Goal: Information Seeking & Learning: Learn about a topic

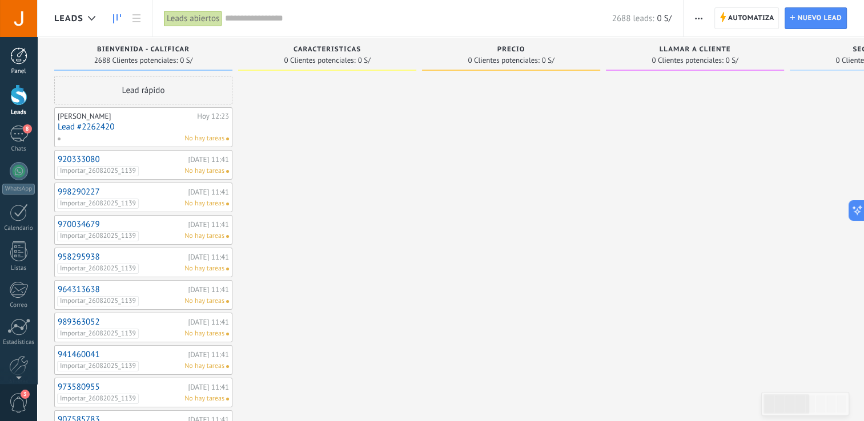
click at [19, 58] on div at bounding box center [18, 55] width 17 height 17
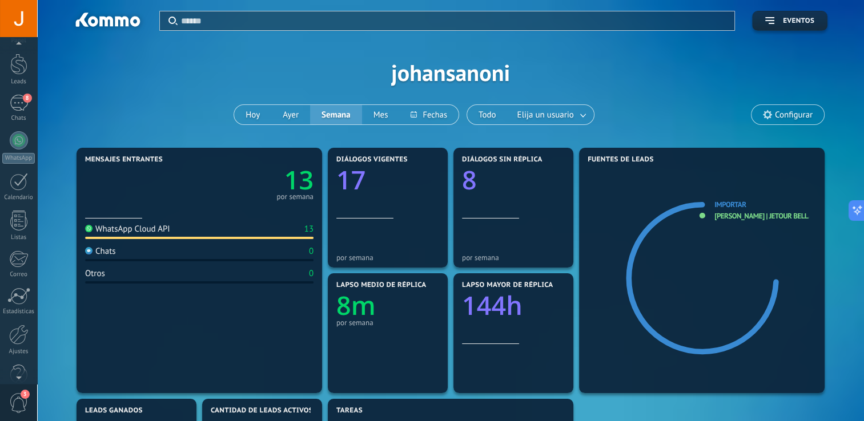
scroll to position [33, 0]
click at [19, 337] on div at bounding box center [18, 333] width 19 height 20
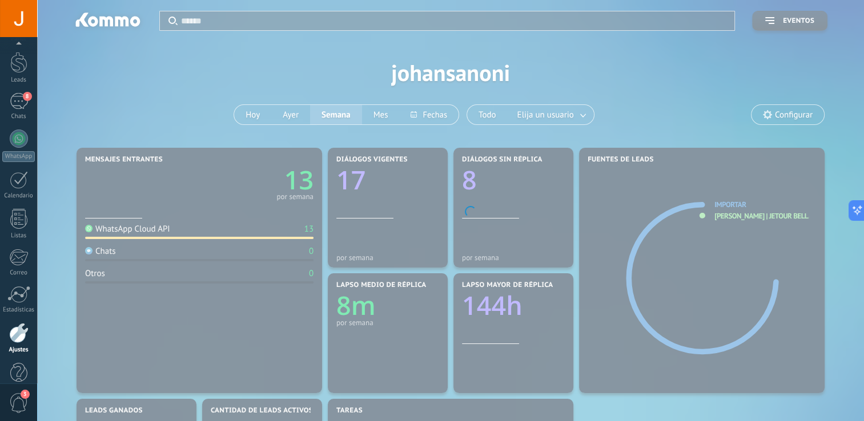
scroll to position [53, 0]
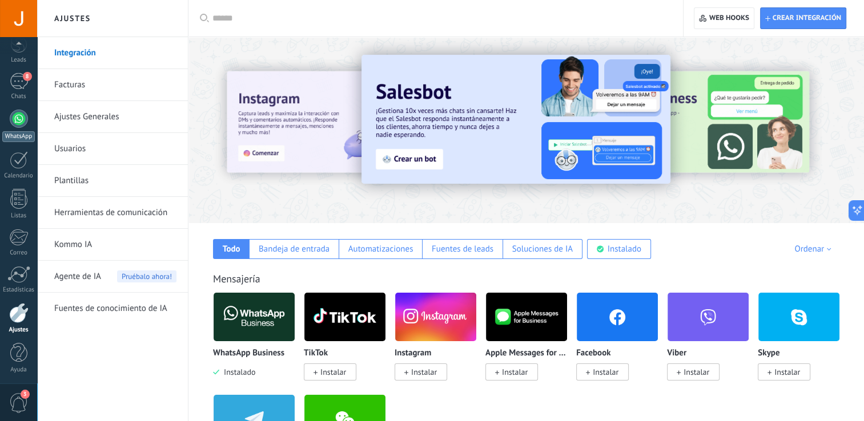
click at [18, 121] on div at bounding box center [19, 119] width 18 height 18
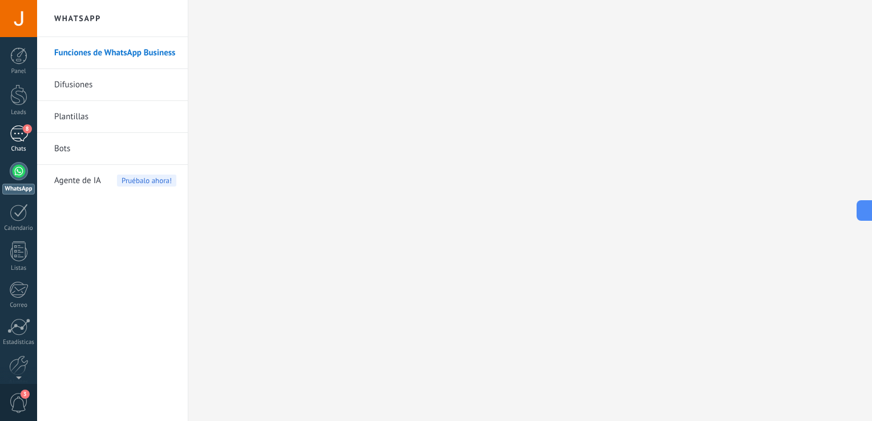
click at [16, 141] on div "8" at bounding box center [19, 134] width 18 height 17
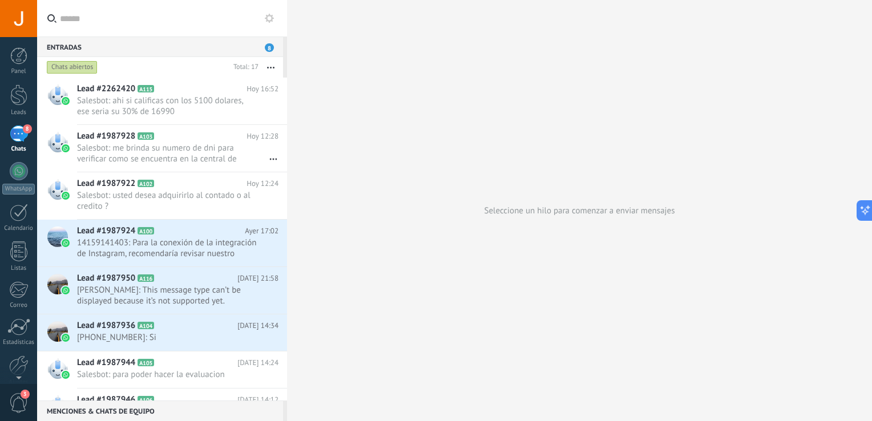
click at [268, 46] on span "8" at bounding box center [269, 47] width 9 height 9
click at [176, 239] on span "14159141403: Para la conexión de la integración de Instagram, recomendaría revi…" at bounding box center [167, 248] width 180 height 22
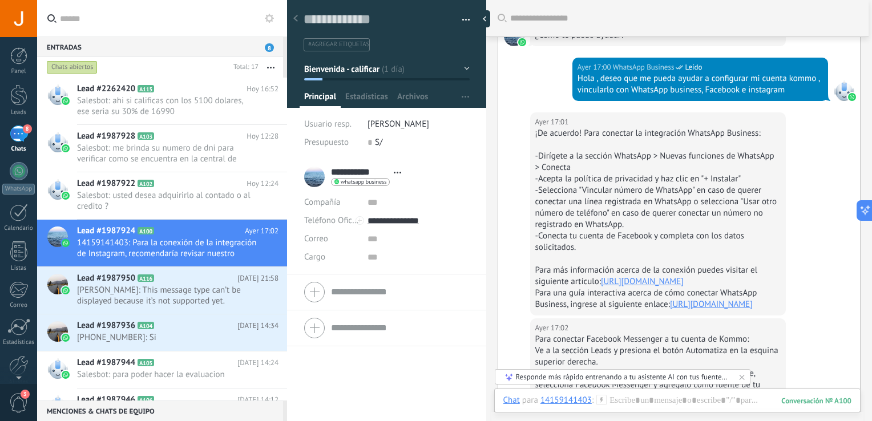
scroll to position [208, 0]
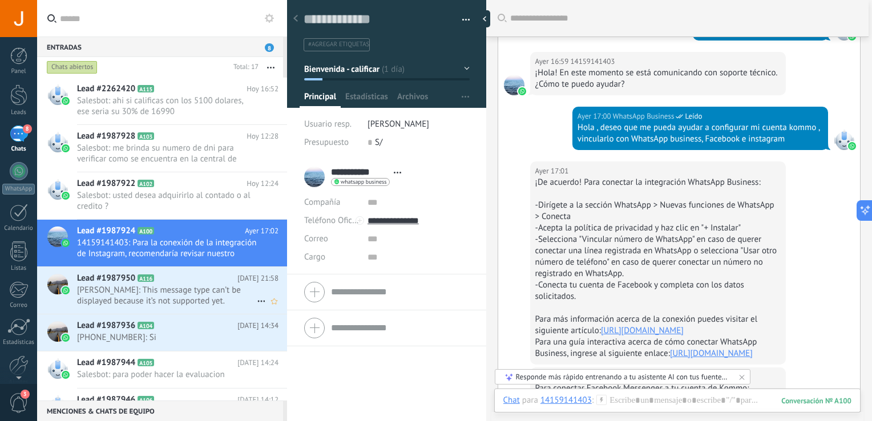
click at [174, 292] on span "Herminia Servat: This message type can’t be displayed because it’s not supporte…" at bounding box center [167, 296] width 180 height 22
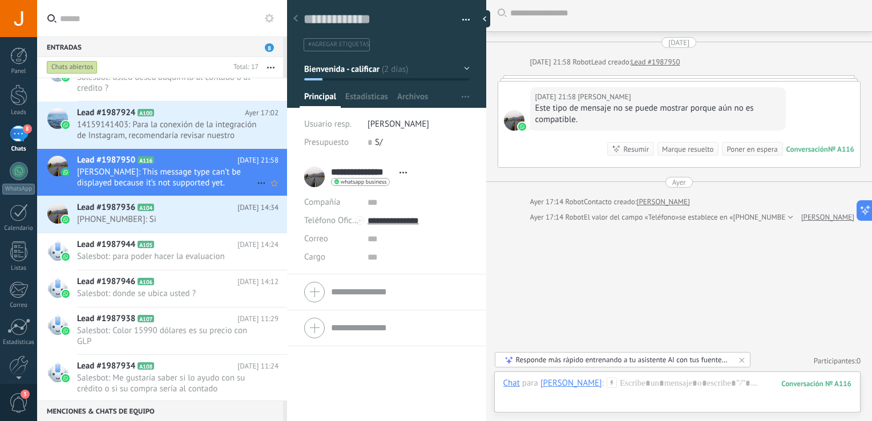
scroll to position [121, 0]
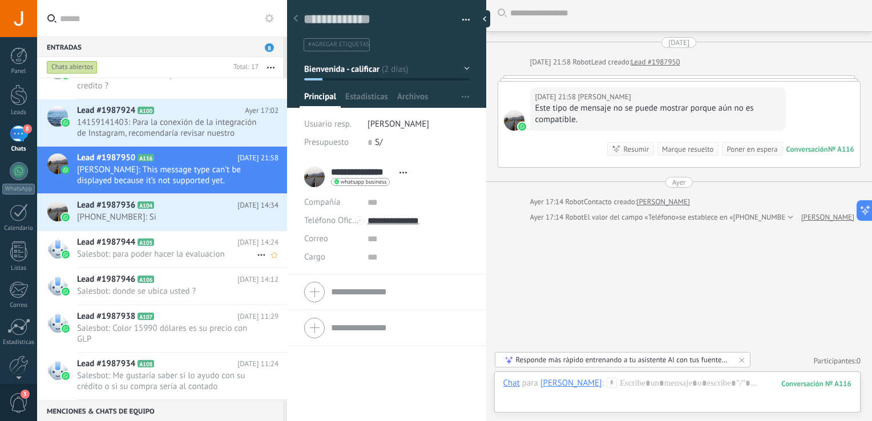
click at [185, 241] on h2 "Lead #1987944 A105" at bounding box center [157, 242] width 160 height 11
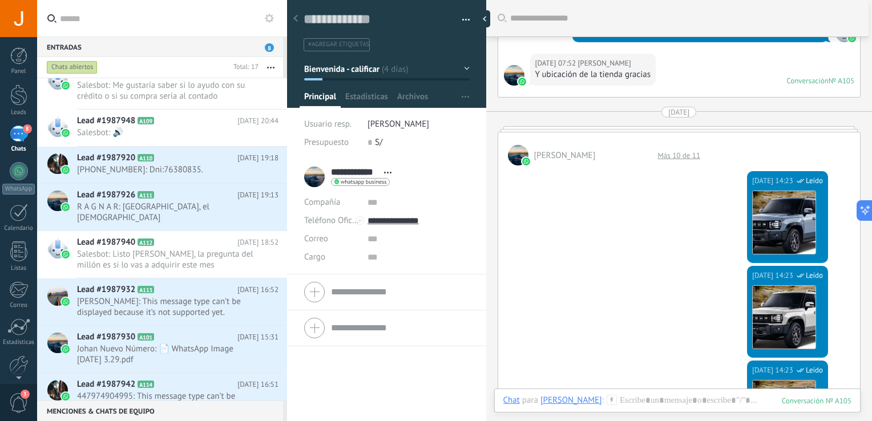
scroll to position [413, 0]
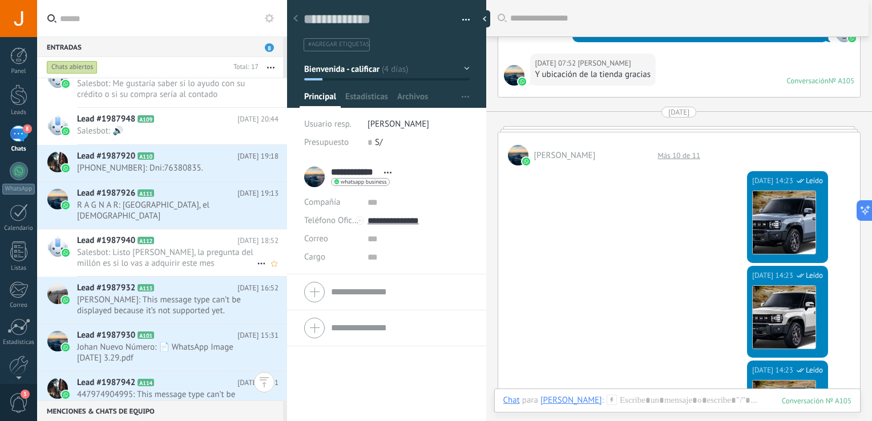
click at [177, 248] on span "Salesbot: Listo Fredy, la pregunta del millón es si lo vas a adquirir este mes" at bounding box center [167, 258] width 180 height 22
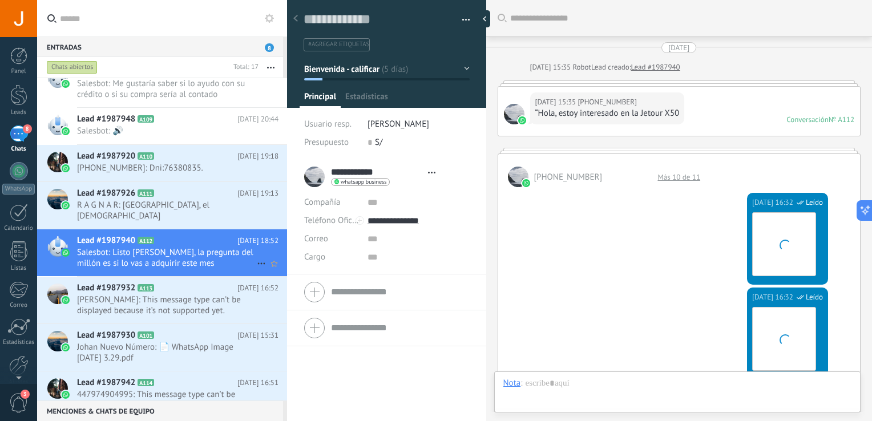
type textarea "**********"
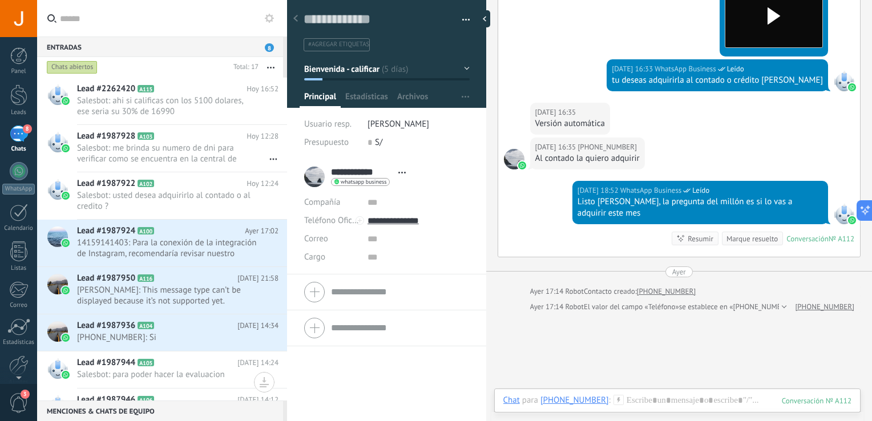
click at [270, 18] on icon at bounding box center [269, 18] width 9 height 9
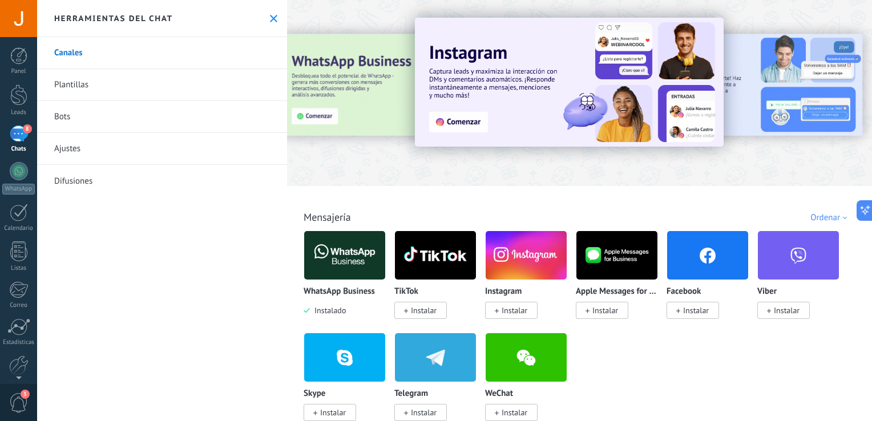
click at [338, 250] on img at bounding box center [344, 255] width 81 height 55
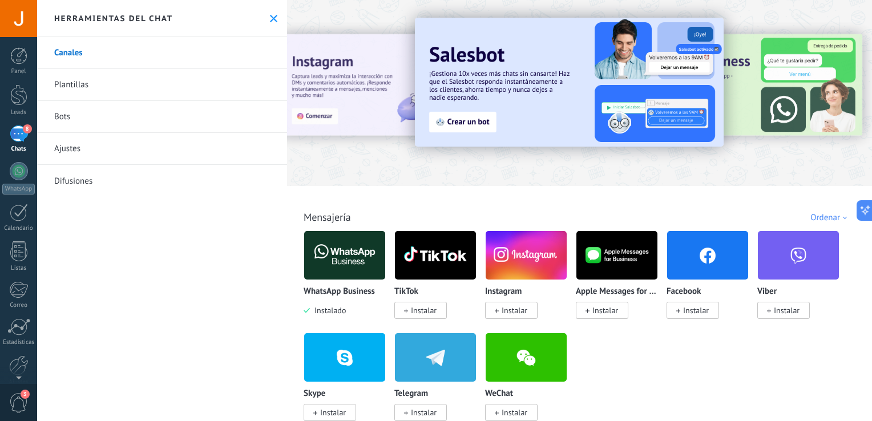
click at [274, 21] on button at bounding box center [274, 19] width 10 height 10
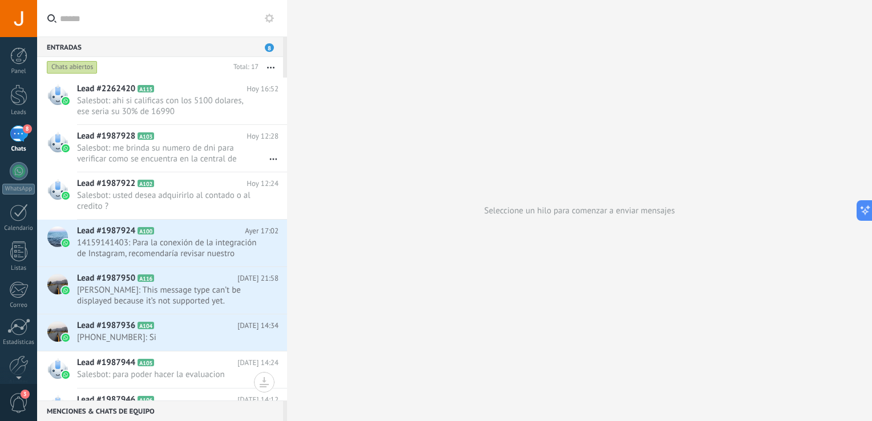
click at [17, 26] on div at bounding box center [18, 18] width 37 height 37
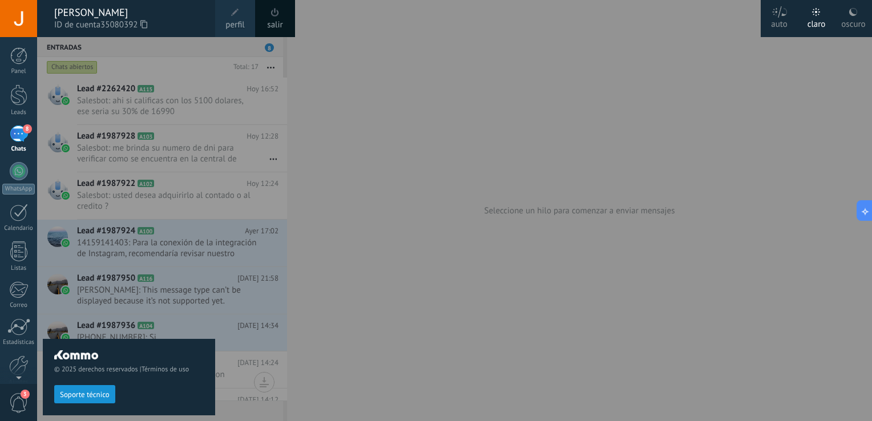
click at [782, 13] on use at bounding box center [779, 11] width 15 height 11
click at [21, 58] on div at bounding box center [18, 55] width 17 height 17
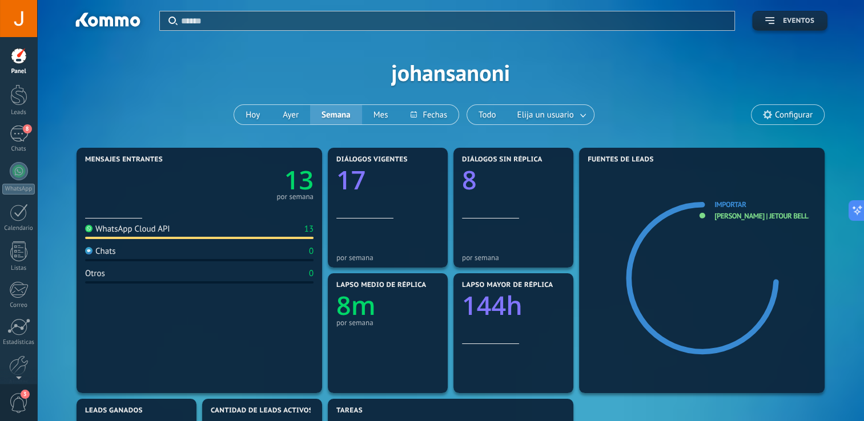
click at [769, 26] on button "Eventos" at bounding box center [789, 21] width 75 height 20
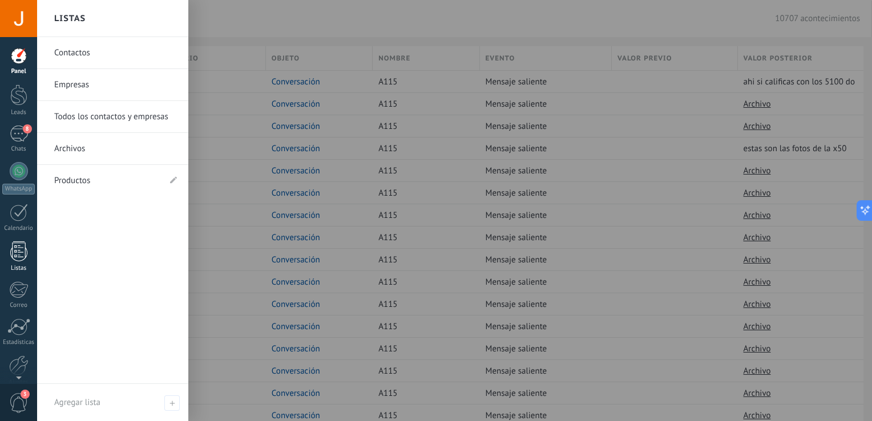
click at [19, 257] on div at bounding box center [18, 251] width 17 height 20
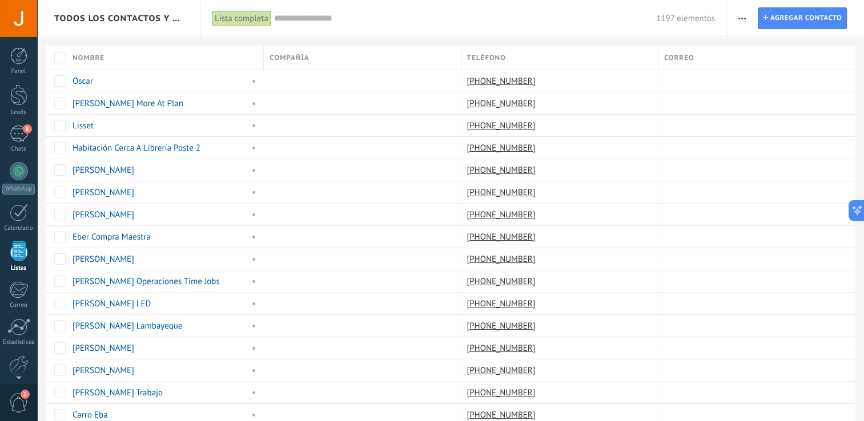
drag, startPoint x: 15, startPoint y: 215, endPoint x: 743, endPoint y: 17, distance: 754.3
click at [743, 18] on icon "button" at bounding box center [741, 19] width 7 height 2
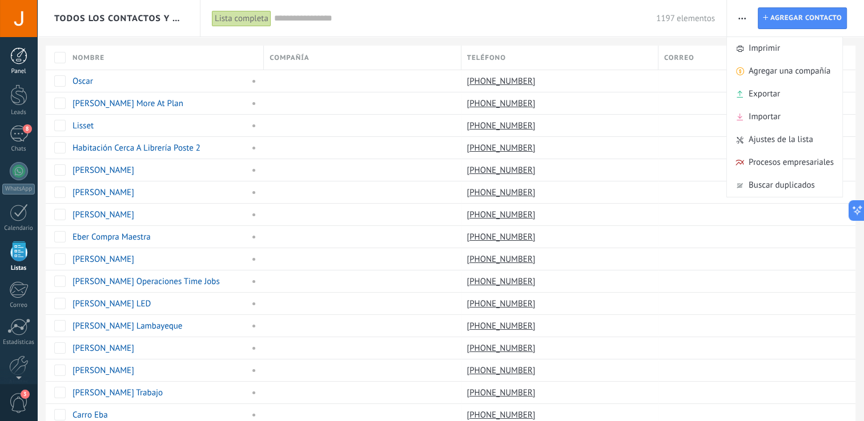
click at [20, 62] on div at bounding box center [18, 55] width 17 height 17
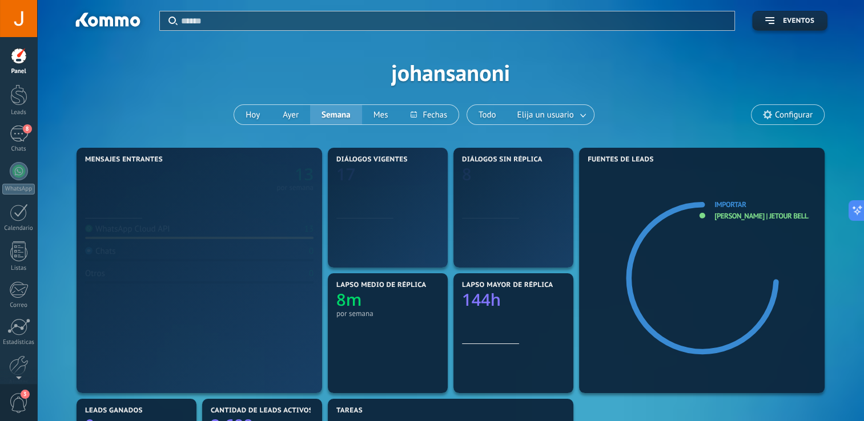
click at [21, 54] on div at bounding box center [18, 55] width 17 height 17
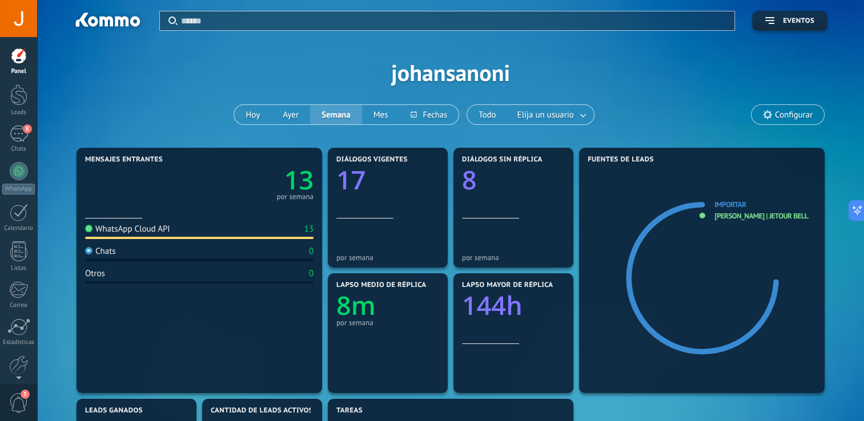
click at [18, 19] on div at bounding box center [18, 18] width 37 height 37
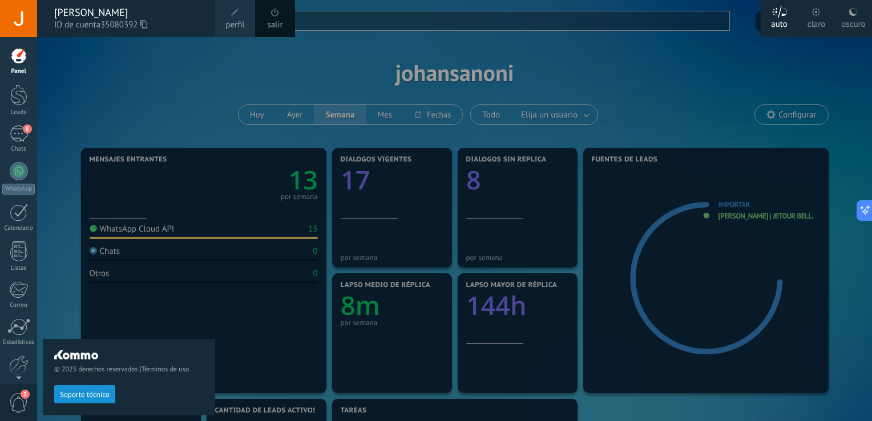
click at [662, 88] on div at bounding box center [473, 210] width 872 height 421
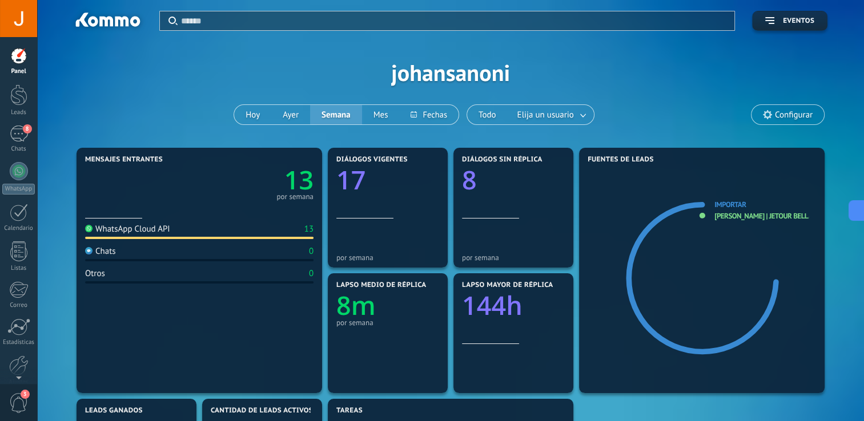
click at [784, 116] on span "Configurar" at bounding box center [794, 115] width 38 height 10
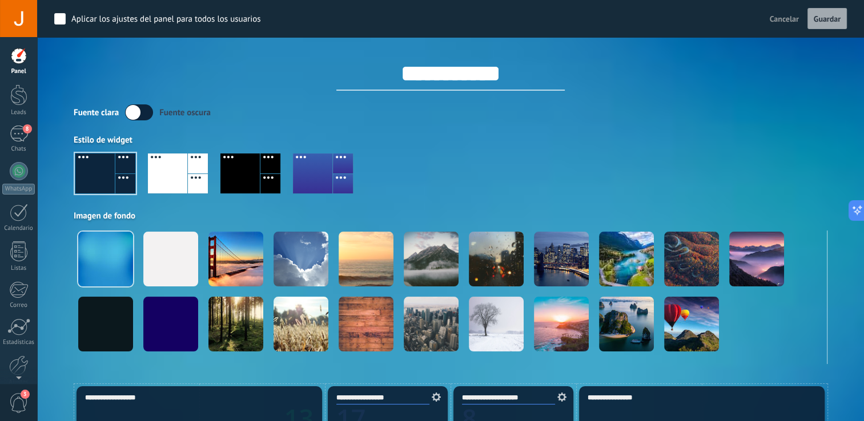
click at [124, 139] on div "Estilo de widget" at bounding box center [451, 140] width 754 height 11
click at [147, 109] on label at bounding box center [139, 112] width 28 height 16
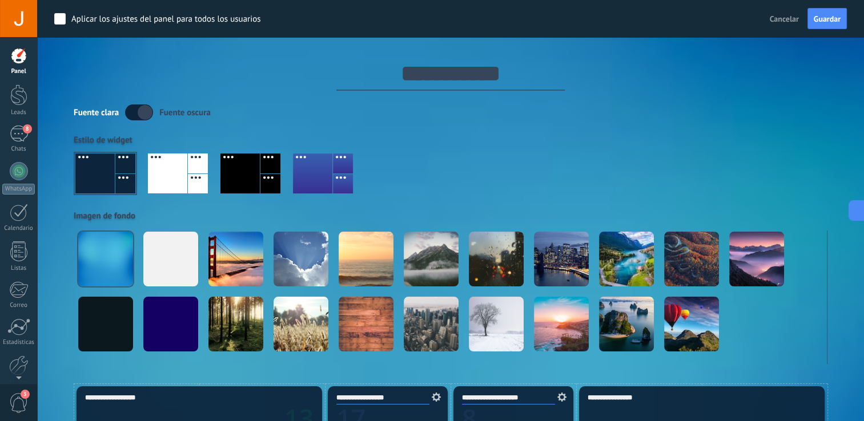
click at [147, 109] on label at bounding box center [139, 112] width 28 height 16
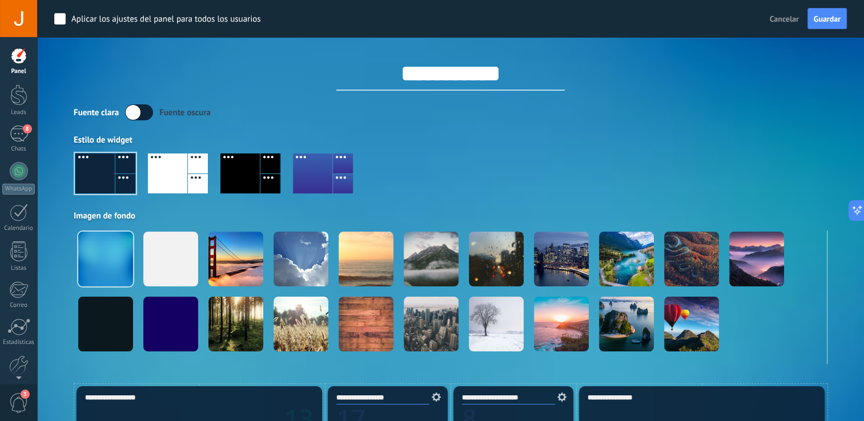
click at [147, 109] on label at bounding box center [139, 112] width 28 height 16
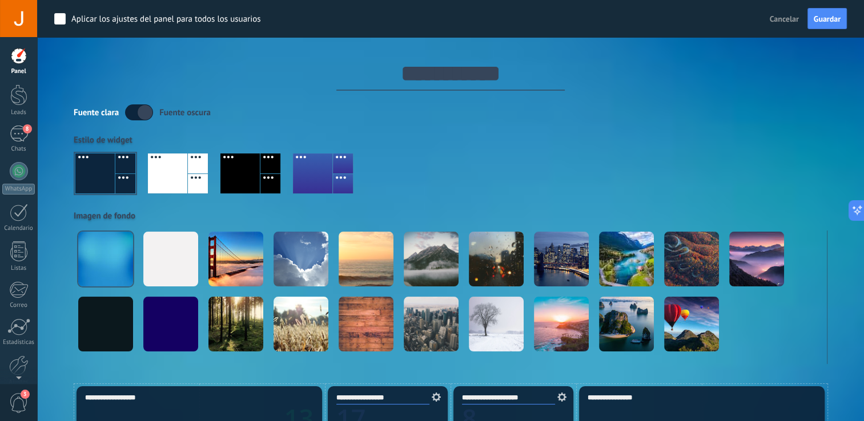
click at [147, 109] on label at bounding box center [139, 112] width 28 height 16
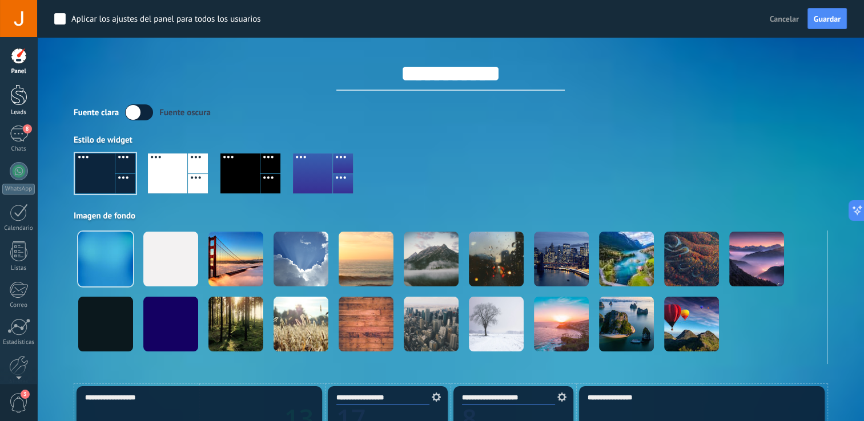
click at [16, 105] on div at bounding box center [18, 94] width 17 height 21
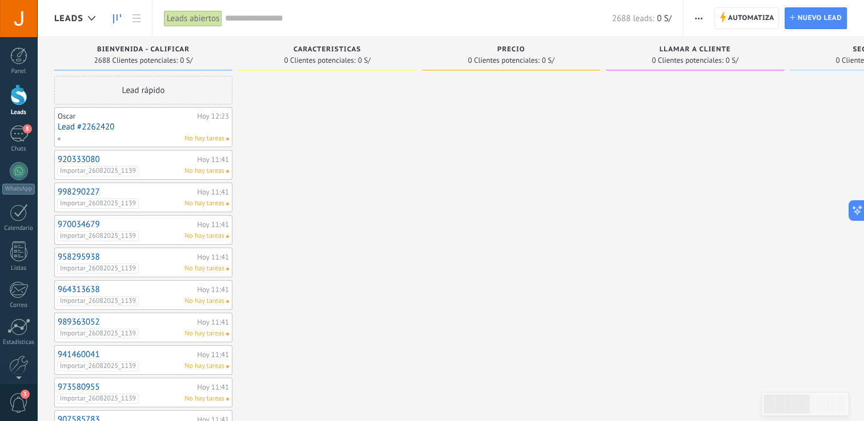
click at [328, 214] on div at bounding box center [327, 421] width 178 height 690
click at [17, 138] on div "8" at bounding box center [19, 134] width 18 height 17
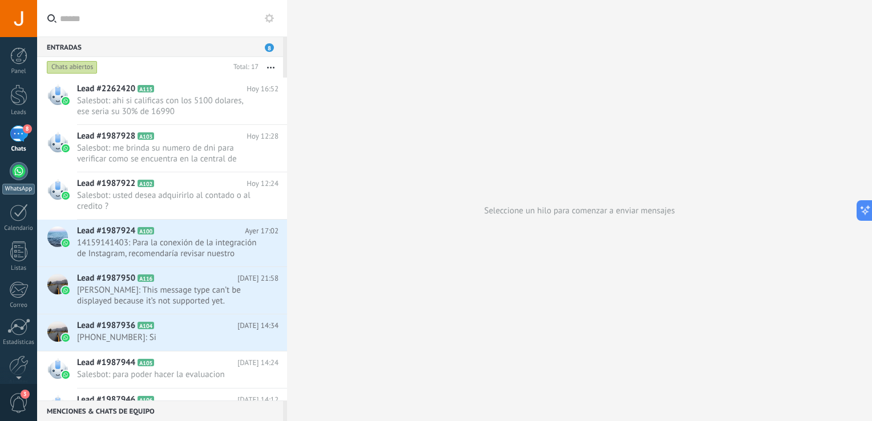
click at [21, 173] on div at bounding box center [19, 171] width 18 height 18
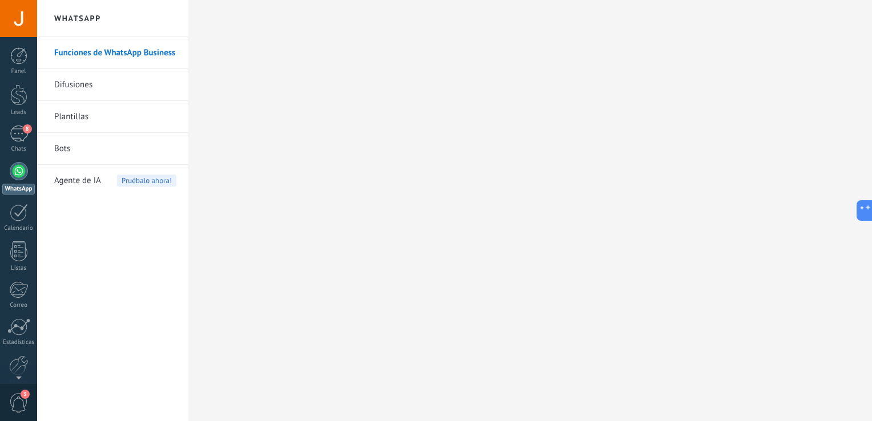
click at [126, 81] on link "Difusiones" at bounding box center [115, 85] width 122 height 32
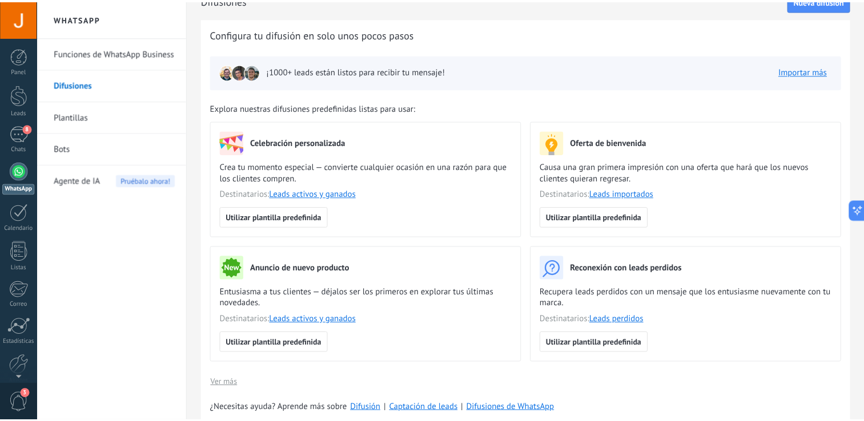
scroll to position [18, 0]
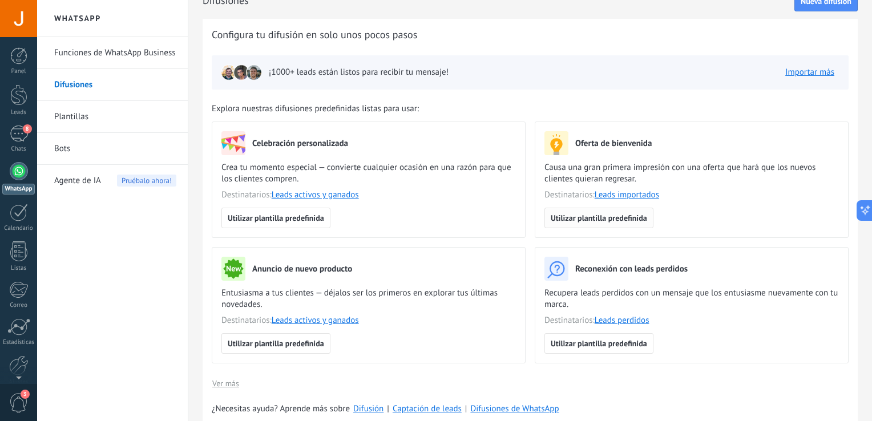
click at [599, 218] on span "Utilizar plantilla predefinida" at bounding box center [599, 218] width 96 height 8
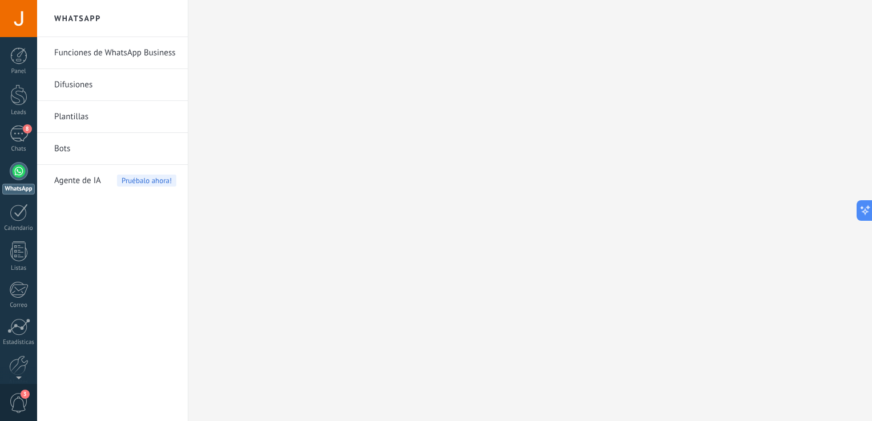
click at [88, 143] on link "Bots" at bounding box center [115, 149] width 122 height 32
click at [78, 182] on span "Agente de IA" at bounding box center [77, 181] width 47 height 32
click at [71, 179] on span "Agente de IA" at bounding box center [77, 181] width 47 height 32
click at [164, 179] on span "Pruébalo ahora!" at bounding box center [146, 181] width 59 height 12
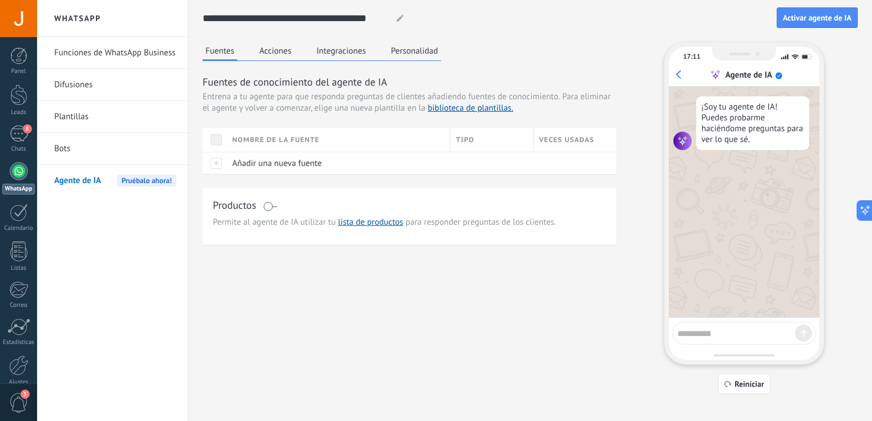
click at [389, 295] on div "Fuentes Acciones Integraciones Personalidad Fuentes de conocimiento del agente …" at bounding box center [530, 218] width 655 height 352
click at [738, 336] on textarea at bounding box center [737, 332] width 118 height 14
click at [738, 336] on textarea "*" at bounding box center [737, 332] width 118 height 14
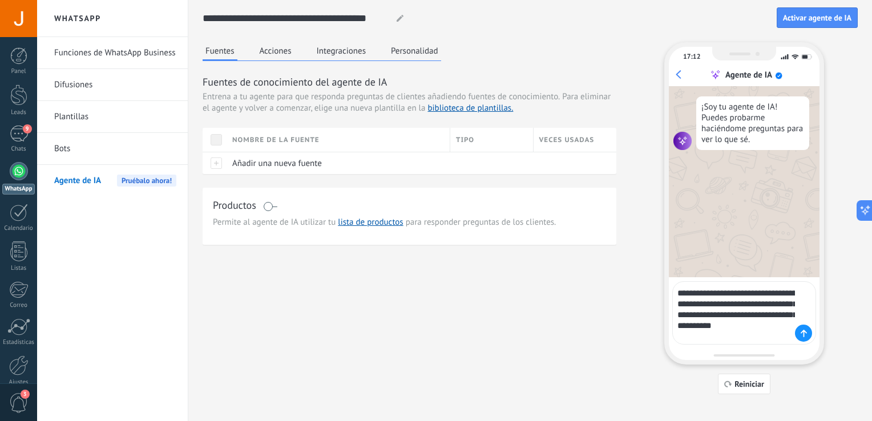
type textarea "**********"
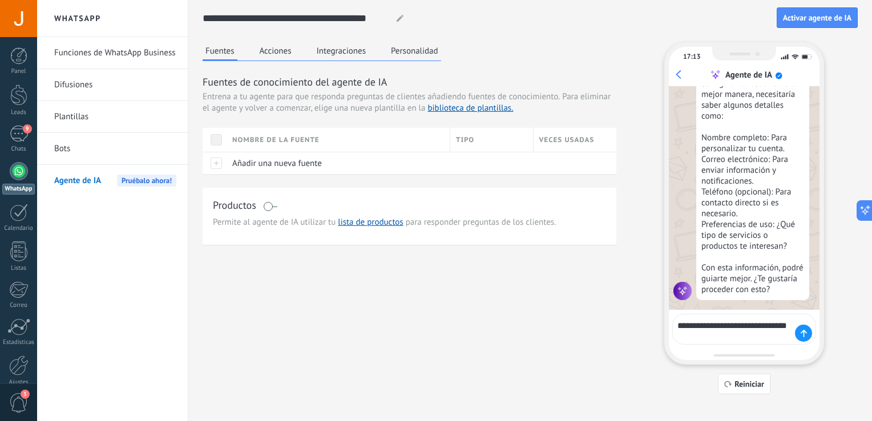
scroll to position [188, 0]
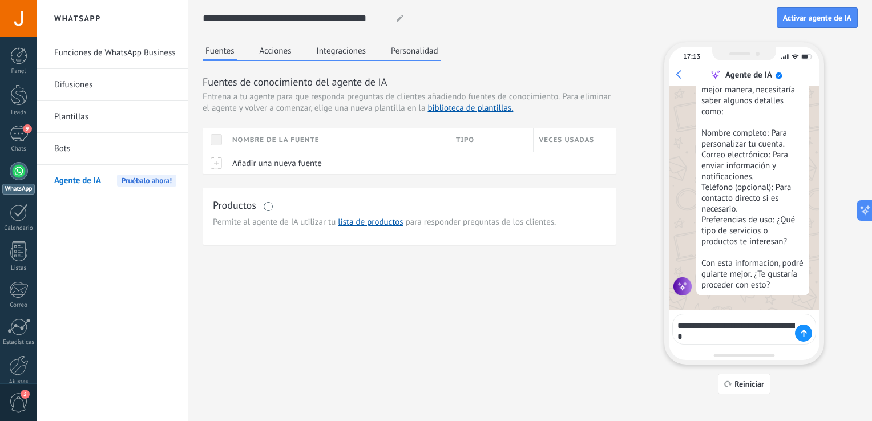
type textarea "**********"
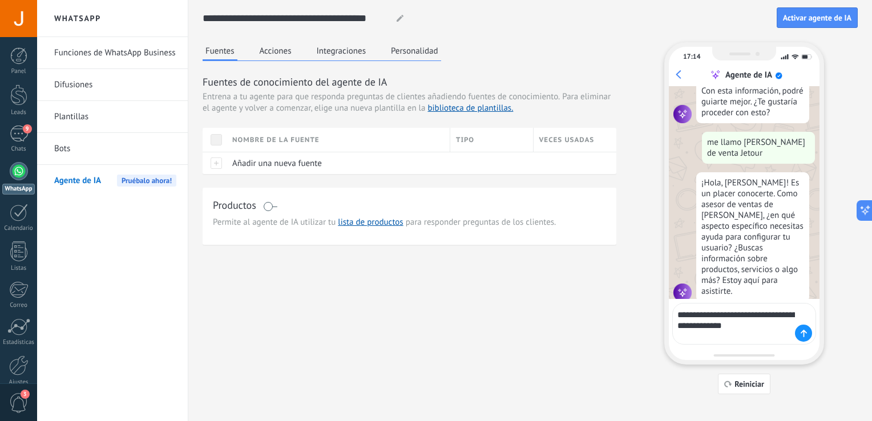
scroll to position [368, 0]
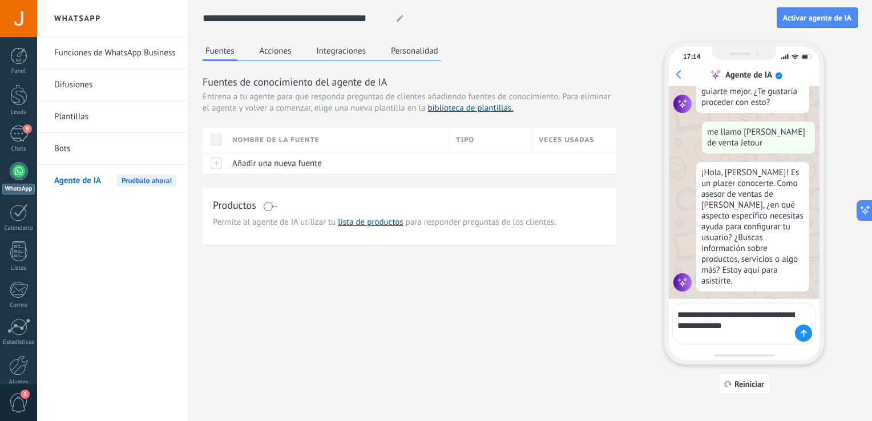
type textarea "**********"
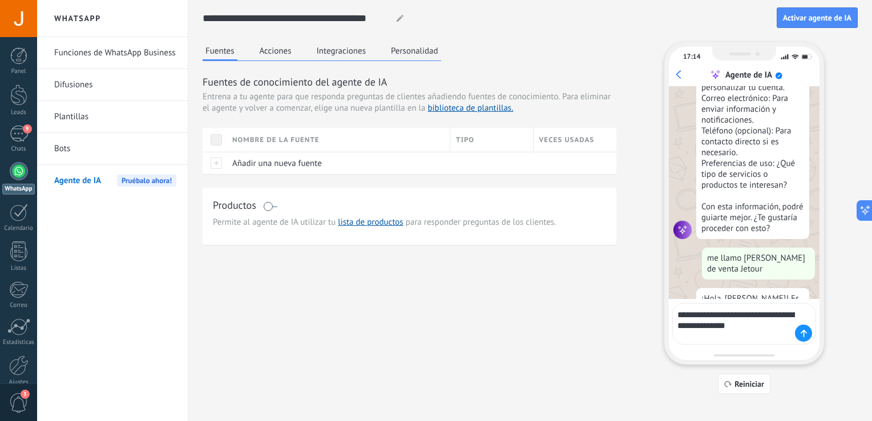
scroll to position [240, 0]
drag, startPoint x: 700, startPoint y: 340, endPoint x: 655, endPoint y: 312, distance: 53.1
click at [655, 312] on div "Fuentes Acciones Integraciones Personalidad Fuentes de conocimiento del agente …" at bounding box center [530, 218] width 655 height 352
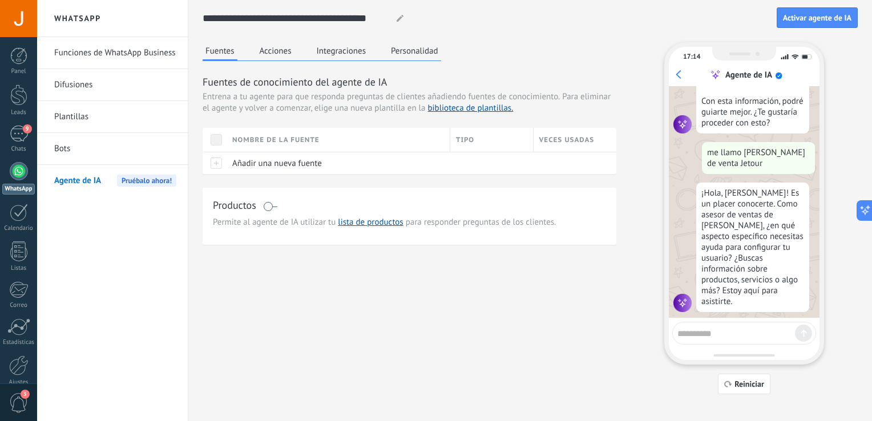
scroll to position [349, 0]
type textarea "*"
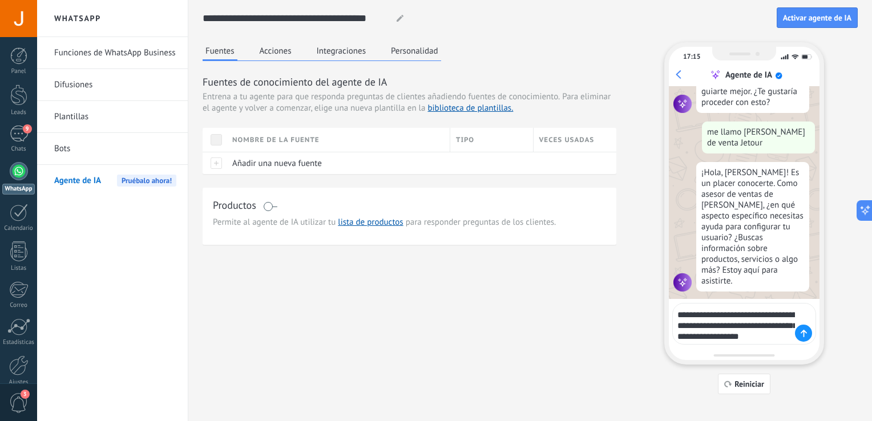
scroll to position [379, 0]
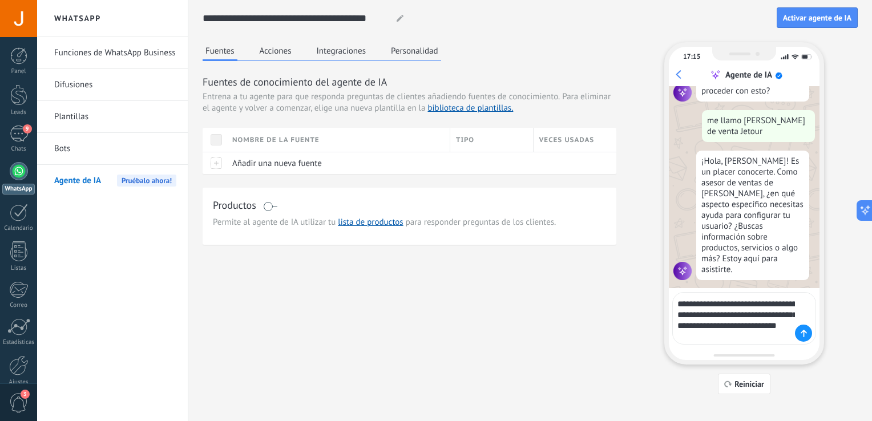
click at [776, 304] on textarea "**********" at bounding box center [737, 318] width 118 height 47
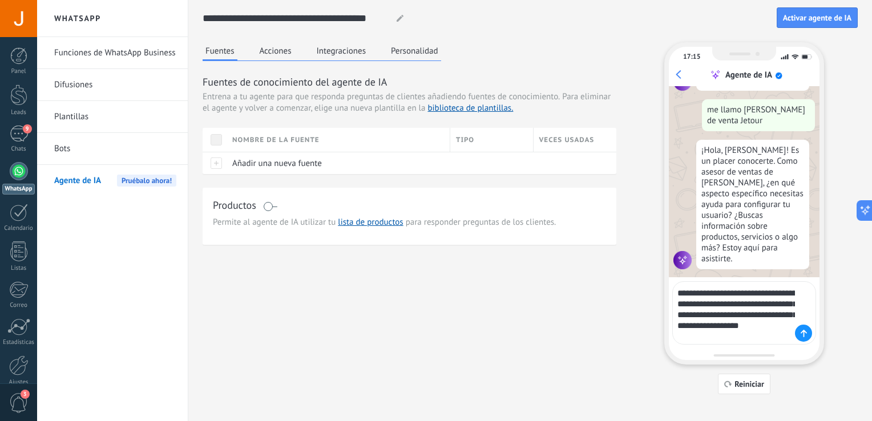
click at [722, 338] on textarea "**********" at bounding box center [737, 313] width 118 height 58
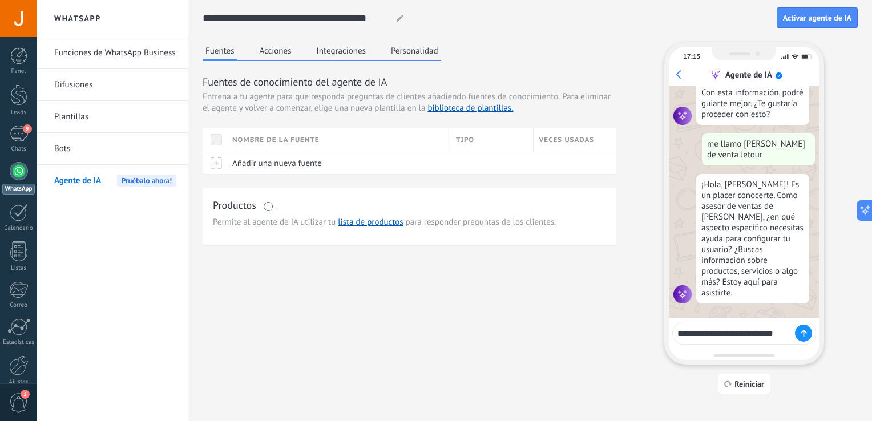
scroll to position [349, 0]
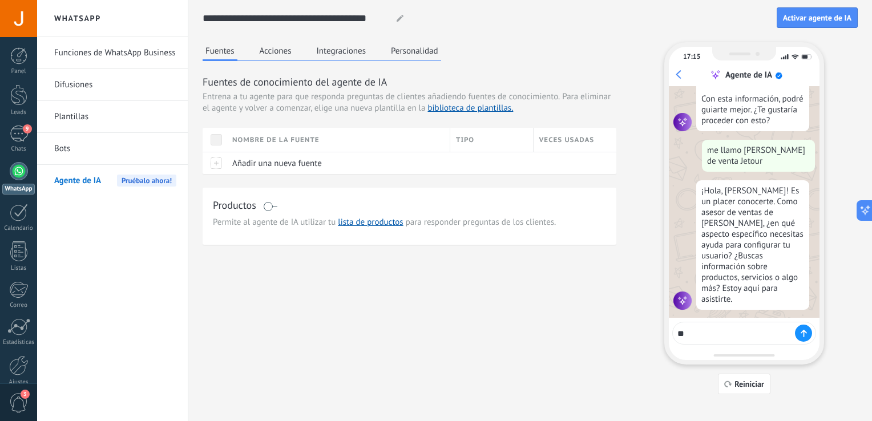
type textarea "*"
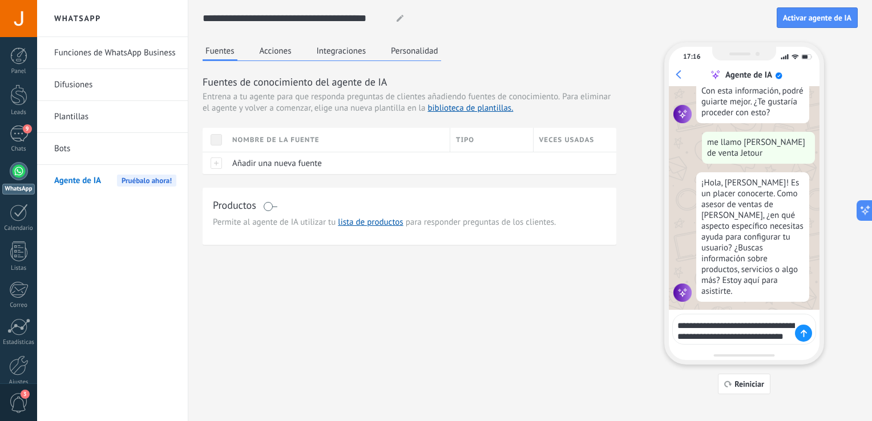
scroll to position [368, 0]
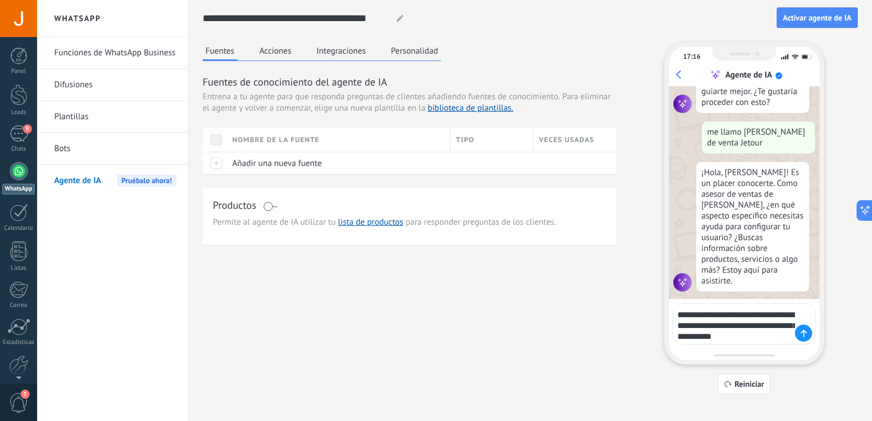
type textarea "**********"
click at [16, 179] on div at bounding box center [19, 171] width 18 height 18
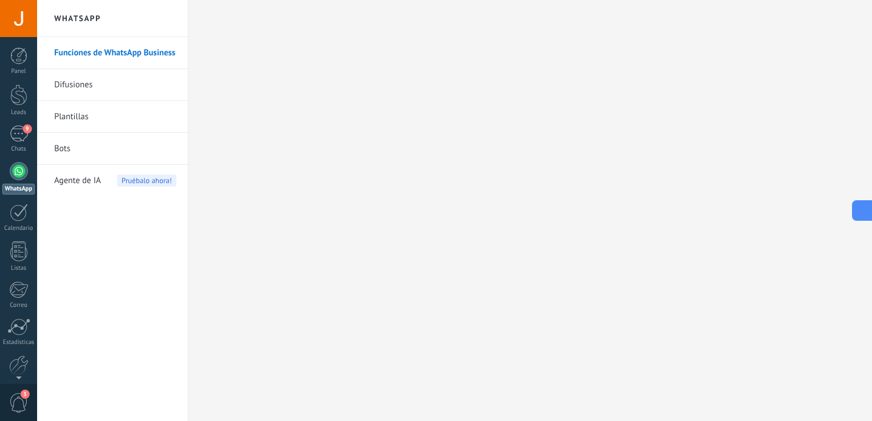
click at [858, 205] on icon at bounding box center [861, 211] width 12 height 12
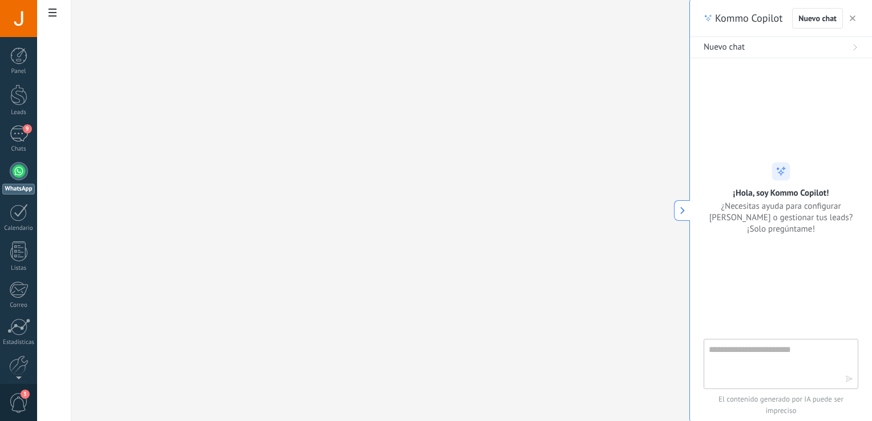
click at [850, 18] on icon "button" at bounding box center [853, 18] width 6 height 6
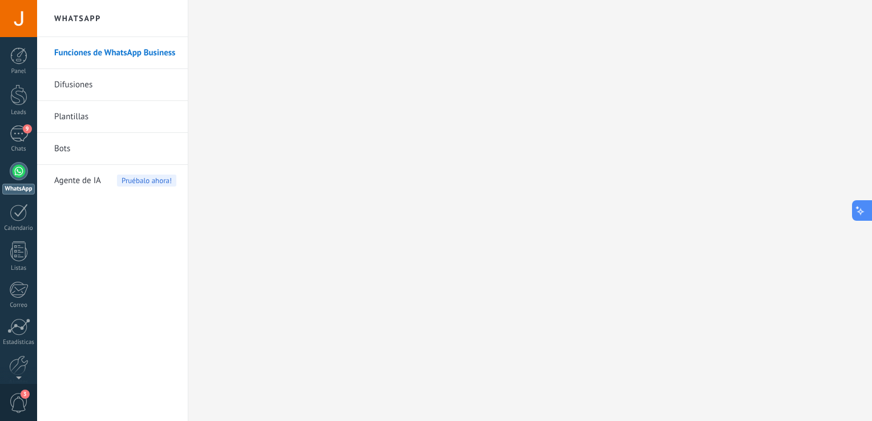
click at [861, 216] on icon at bounding box center [861, 211] width 12 height 12
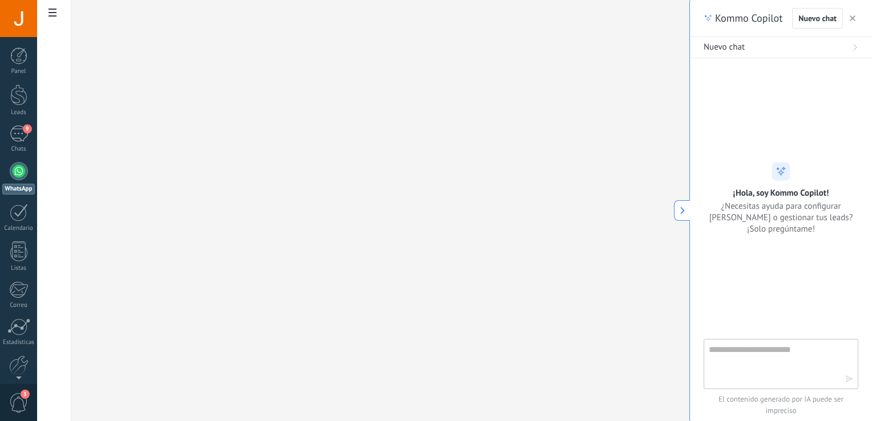
click at [852, 19] on use "button" at bounding box center [853, 18] width 6 height 6
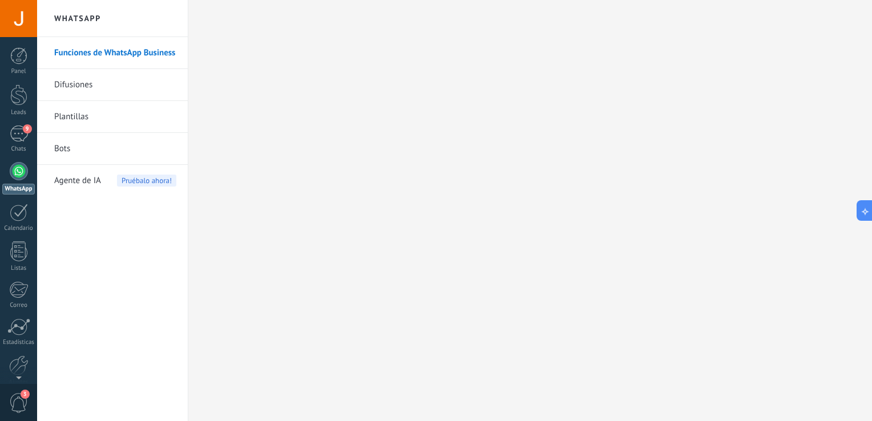
click at [76, 180] on span "Agente de IA" at bounding box center [77, 181] width 47 height 32
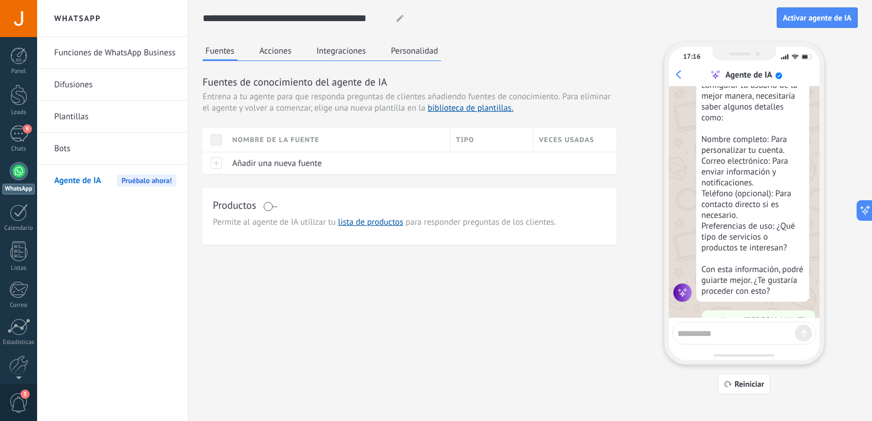
scroll to position [349, 0]
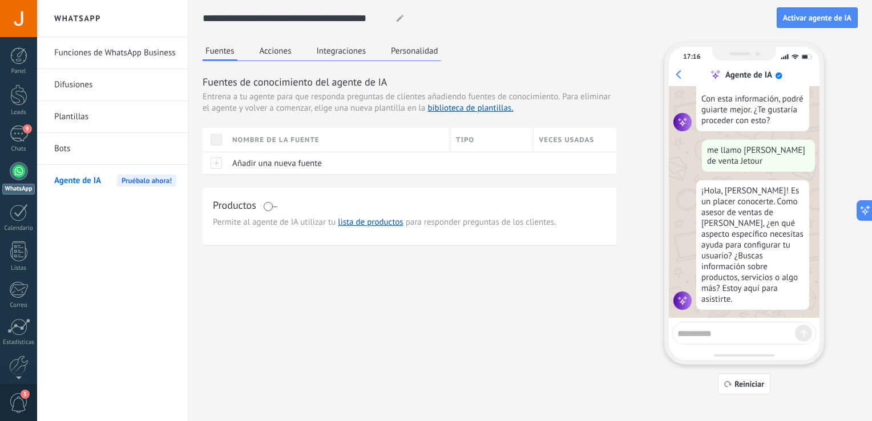
click at [730, 339] on div at bounding box center [744, 333] width 144 height 23
click at [719, 335] on textarea at bounding box center [737, 332] width 118 height 14
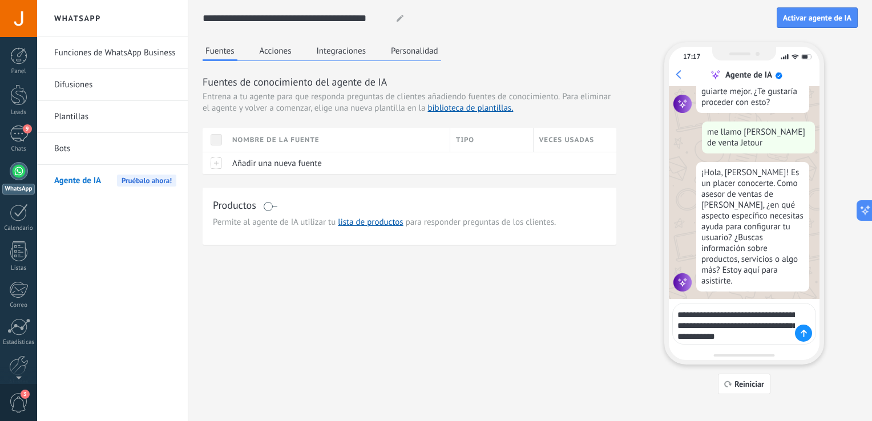
scroll to position [379, 0]
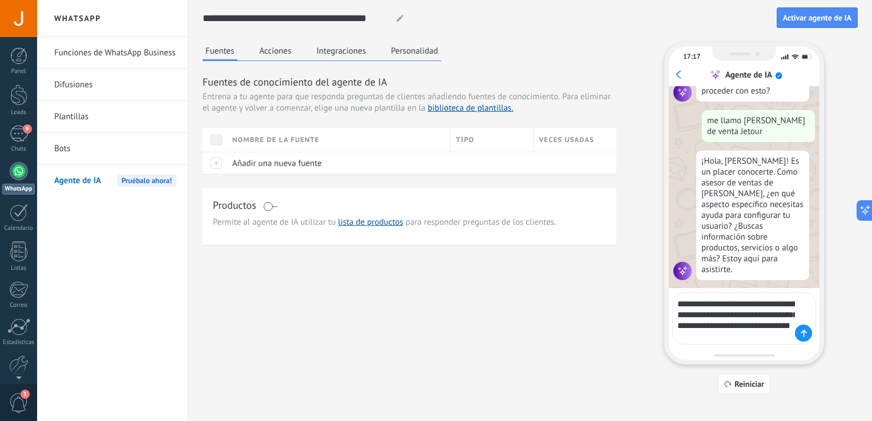
type textarea "**********"
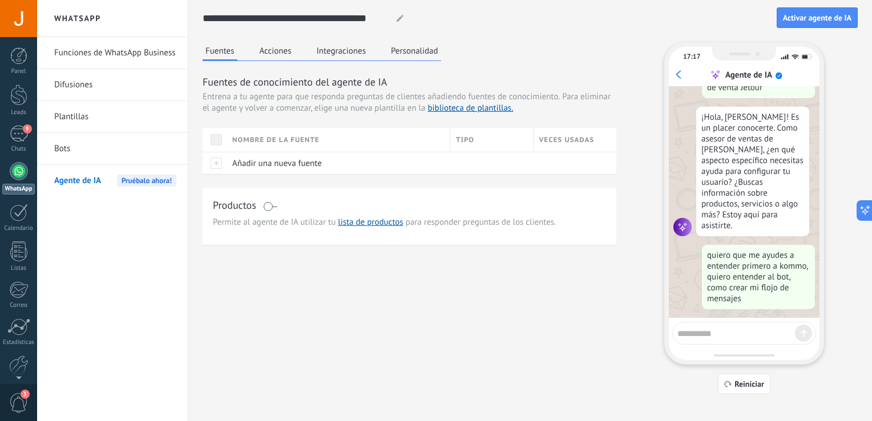
scroll to position [453, 0]
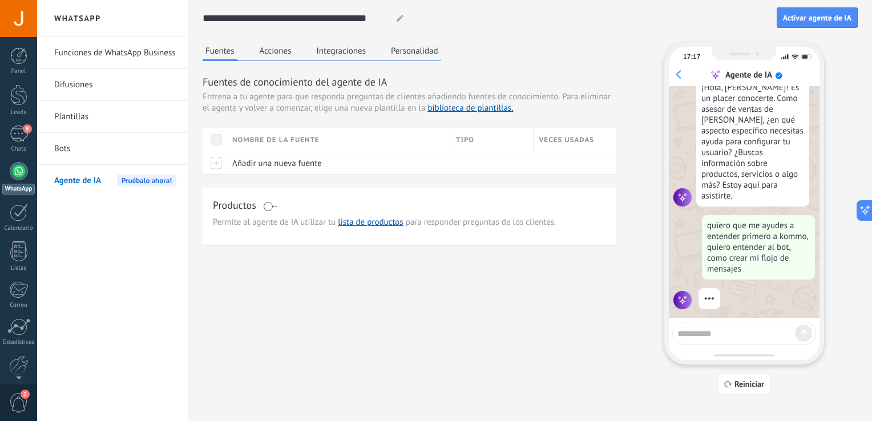
click at [765, 259] on div "quiero que me ayudes a entender primero a kommo, quiero entender al bot, como c…" at bounding box center [758, 247] width 113 height 65
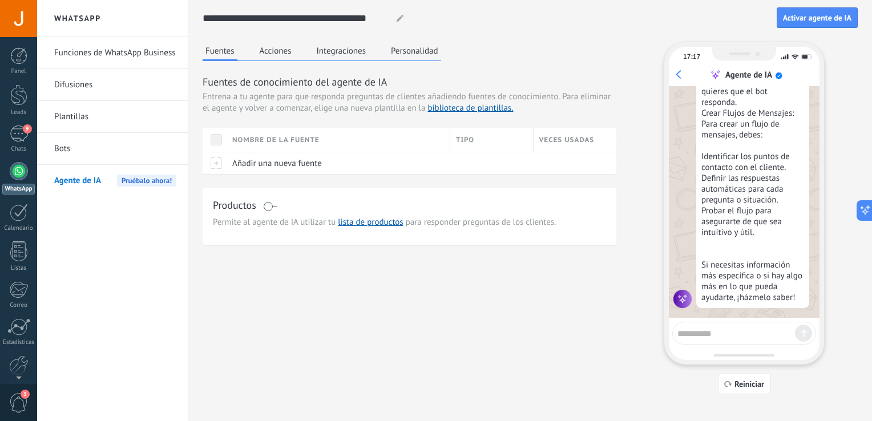
scroll to position [825, 0]
